Goal: Use online tool/utility

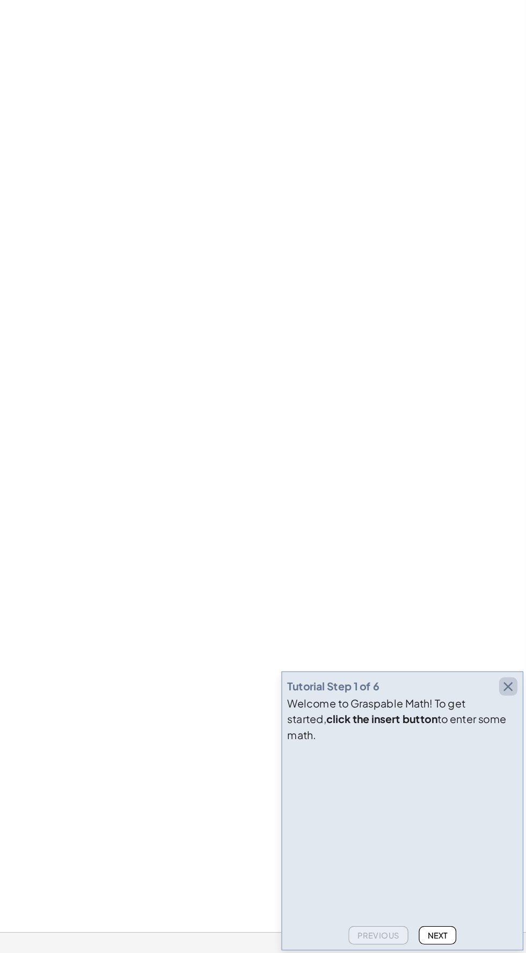
click at [511, 742] on icon "button" at bounding box center [511, 735] width 13 height 13
